Goal: Navigation & Orientation: Go to known website

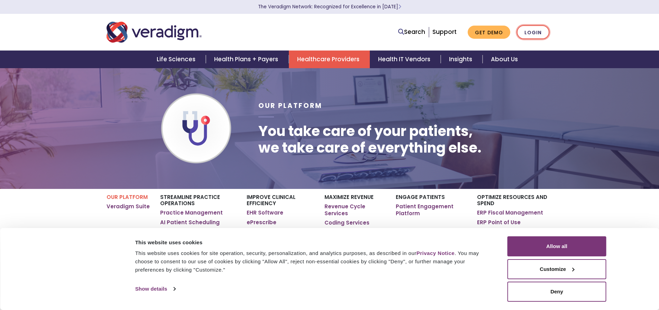
click at [534, 34] on link "Login" at bounding box center [533, 32] width 33 height 14
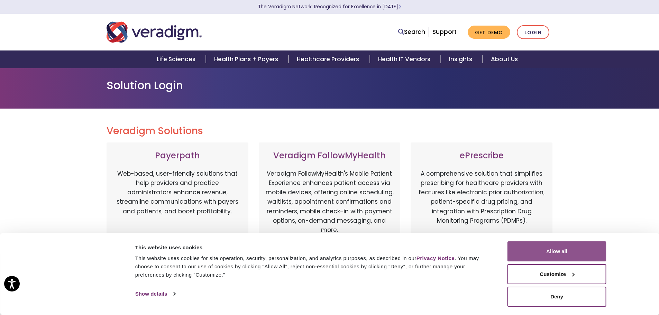
click at [532, 257] on button "Allow all" at bounding box center [557, 252] width 99 height 20
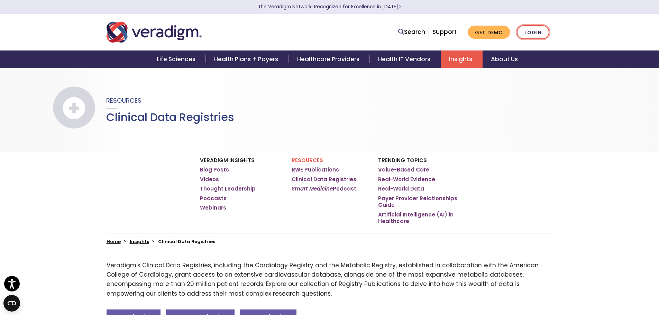
click at [535, 29] on link "Login" at bounding box center [533, 32] width 33 height 14
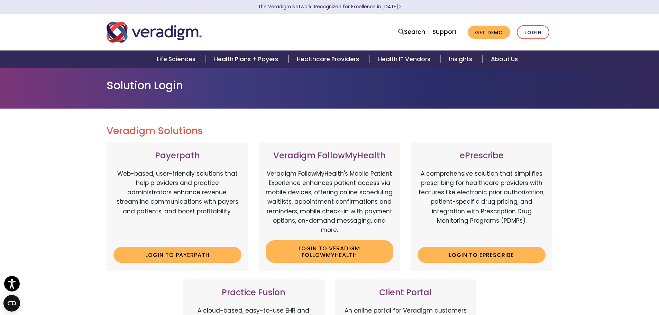
scroll to position [173, 0]
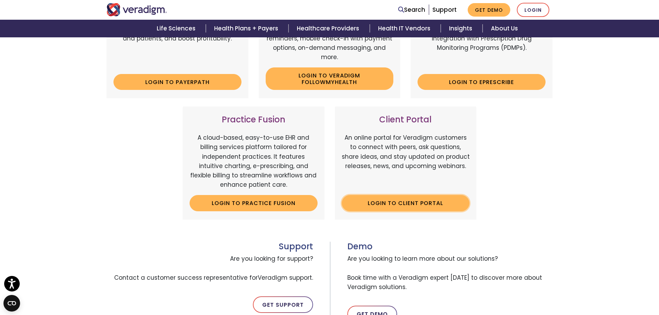
click at [414, 204] on link "Login to Client Portal" at bounding box center [406, 203] width 128 height 16
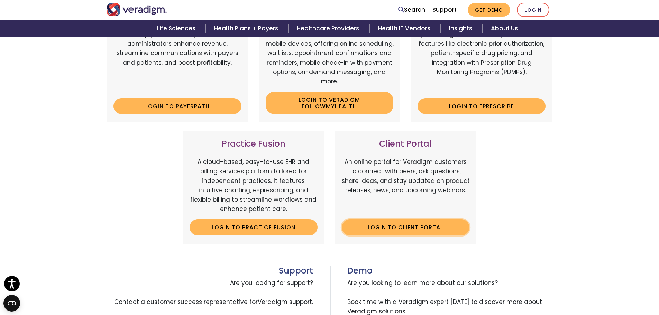
scroll to position [0, 0]
